Goal: Go to known website: Go to known website

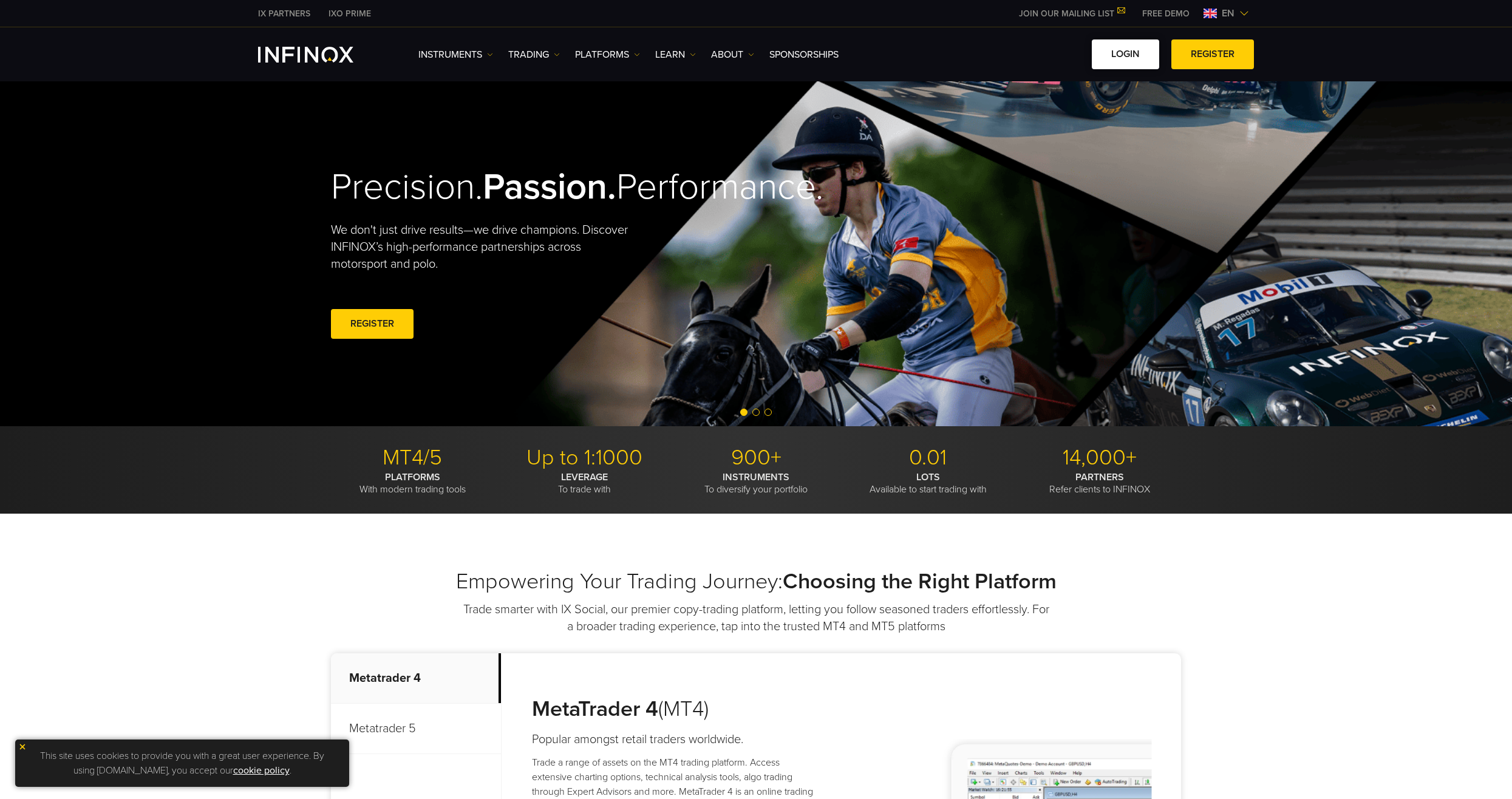
click at [1132, 60] on link "LOGIN" at bounding box center [1126, 54] width 68 height 29
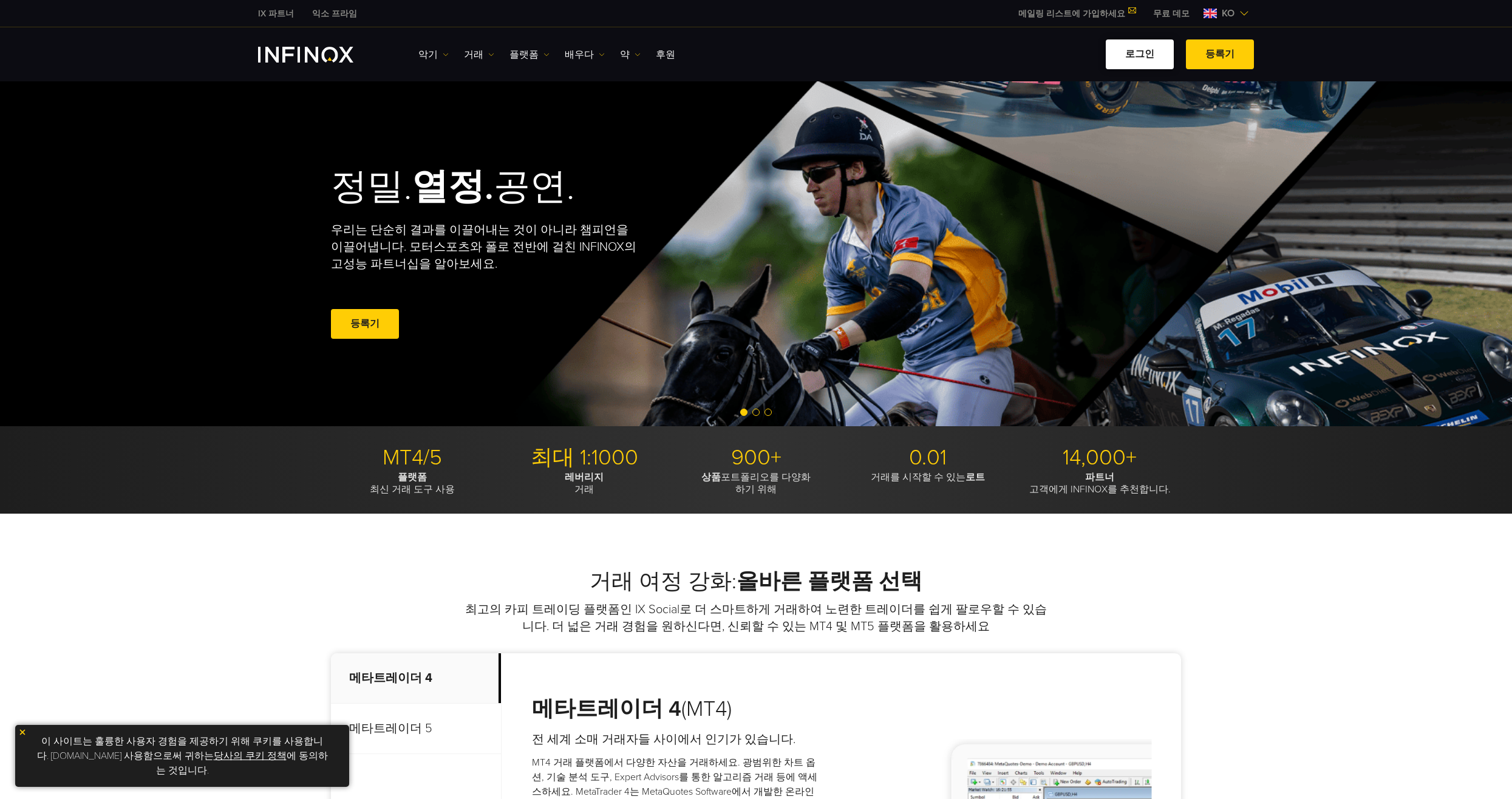
click at [1146, 51] on link "로그인" at bounding box center [1140, 54] width 68 height 29
